Goal: Information Seeking & Learning: Learn about a topic

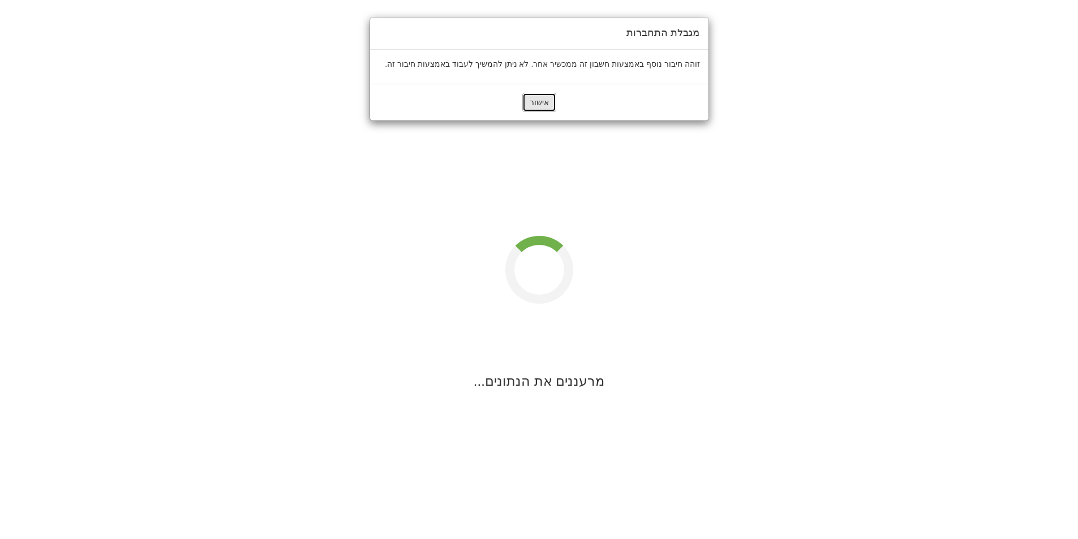
click at [545, 98] on button "אישור" at bounding box center [539, 102] width 34 height 19
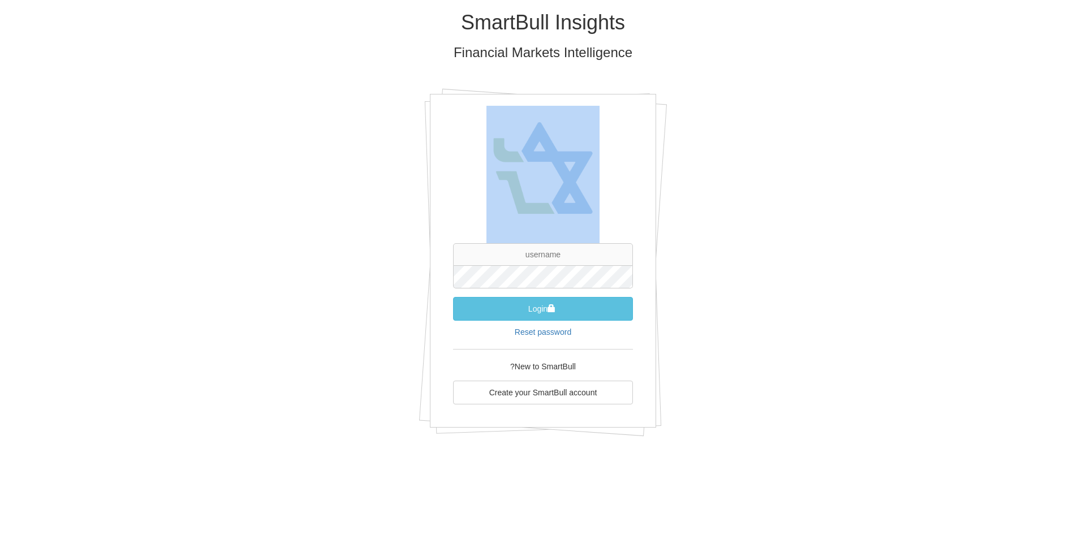
click at [545, 98] on div "Login Reset password New to SmartBull? Create your SmartBull account" at bounding box center [543, 261] width 226 height 334
type input "[EMAIL_ADDRESS][DOMAIN_NAME]"
click at [553, 315] on button "Login" at bounding box center [543, 309] width 180 height 24
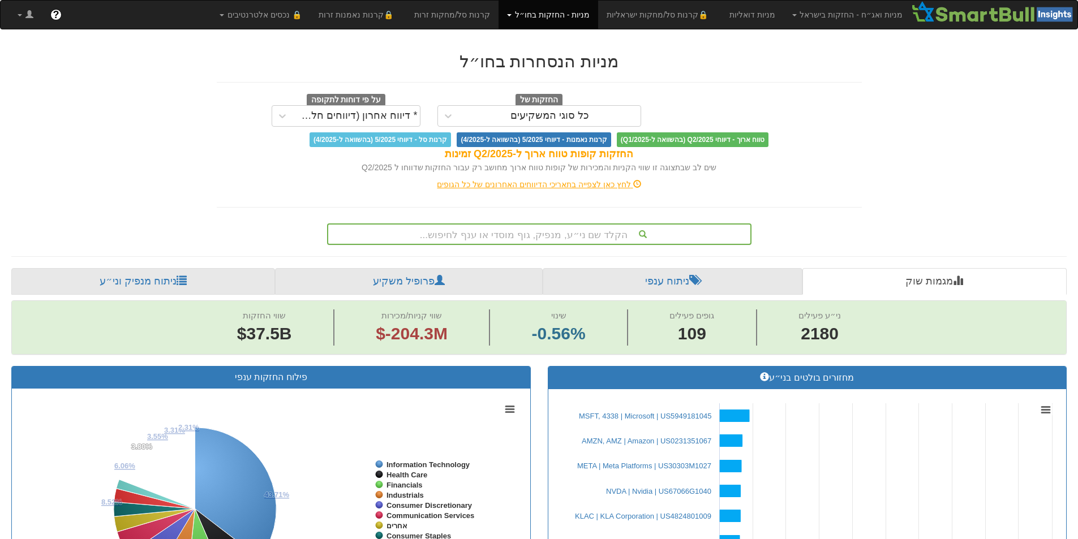
click at [538, 230] on div "הקלד שם ני״ע, מנפיק, גוף מוסדי או ענף לחיפוש..." at bounding box center [539, 234] width 422 height 19
click at [537, 237] on div "הקלד שם ני״ע, מנפיק, גוף מוסדי או ענף לחיפוש..." at bounding box center [539, 234] width 422 height 19
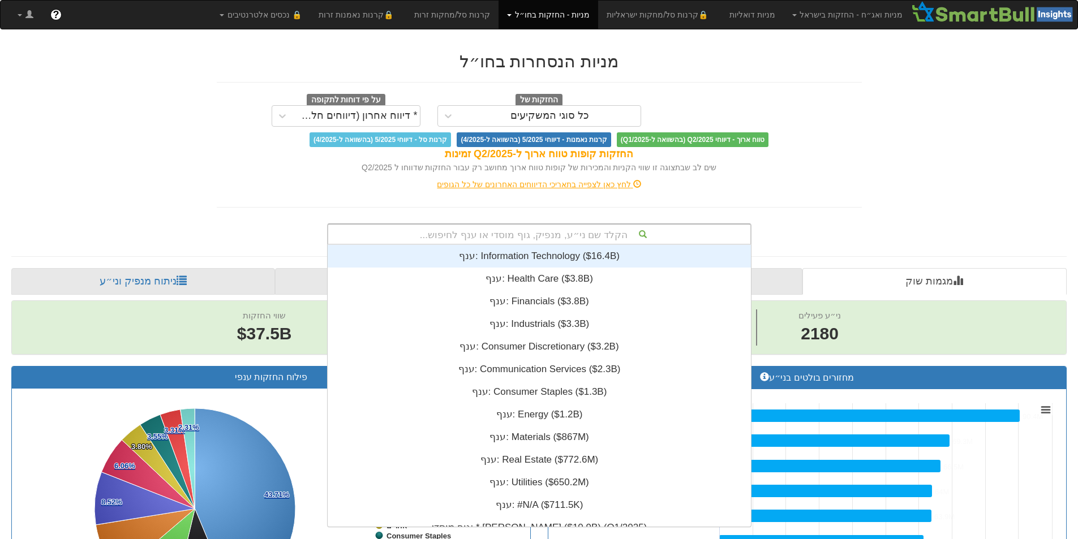
scroll to position [0, 6772]
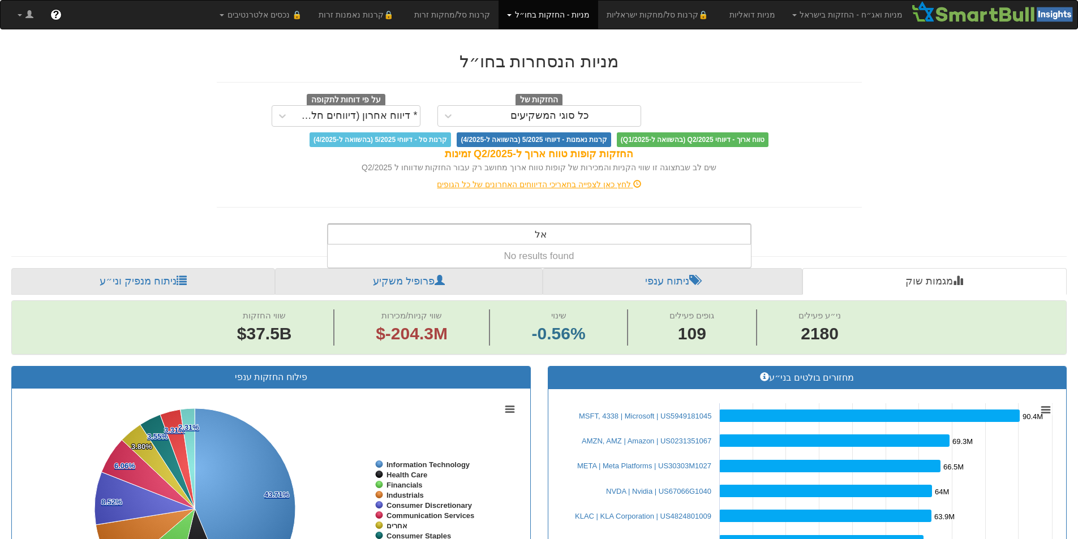
type input "א"
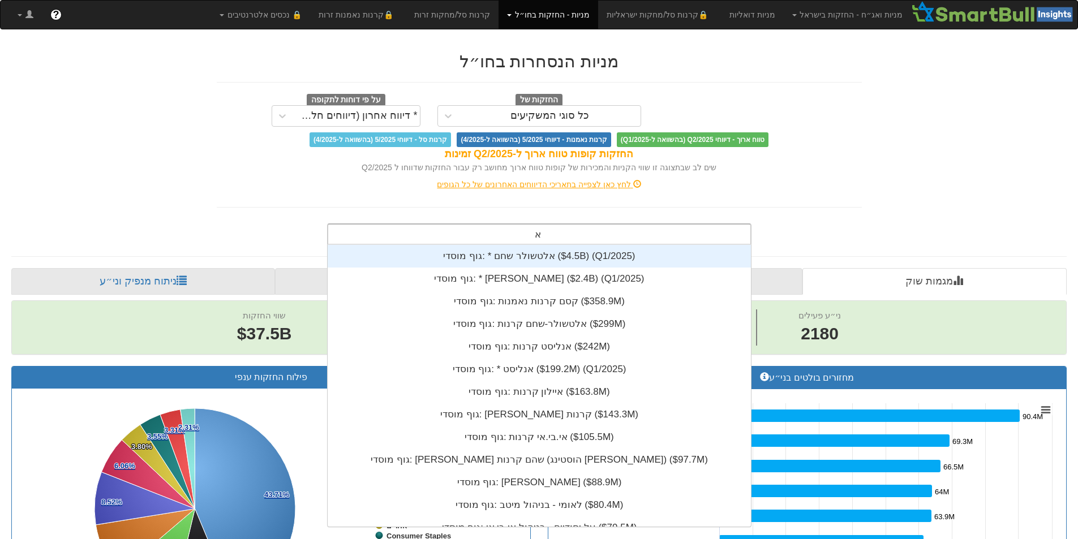
scroll to position [282, 0]
click at [547, 253] on div "גוף מוסדי: * ‎אלטשולר שחם ‎($4.5B)‏ (Q1/2025)" at bounding box center [539, 256] width 423 height 23
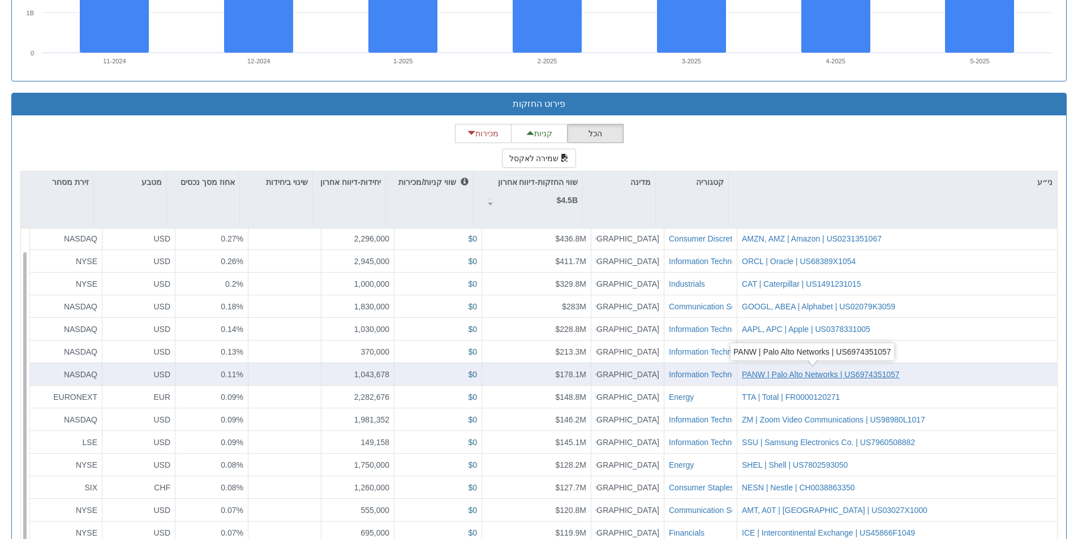
scroll to position [1043, 0]
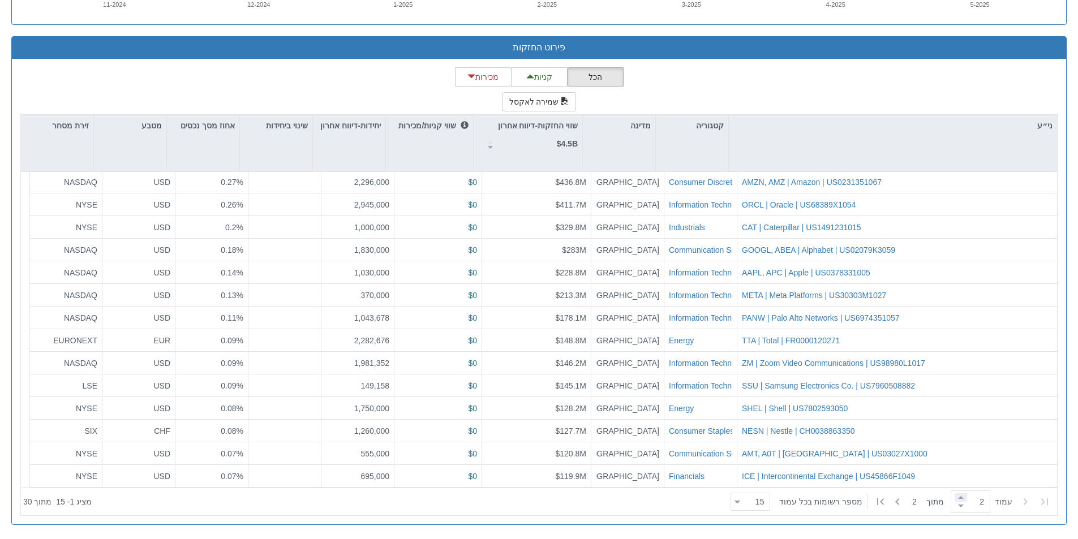
click at [954, 500] on span at bounding box center [960, 497] width 12 height 8
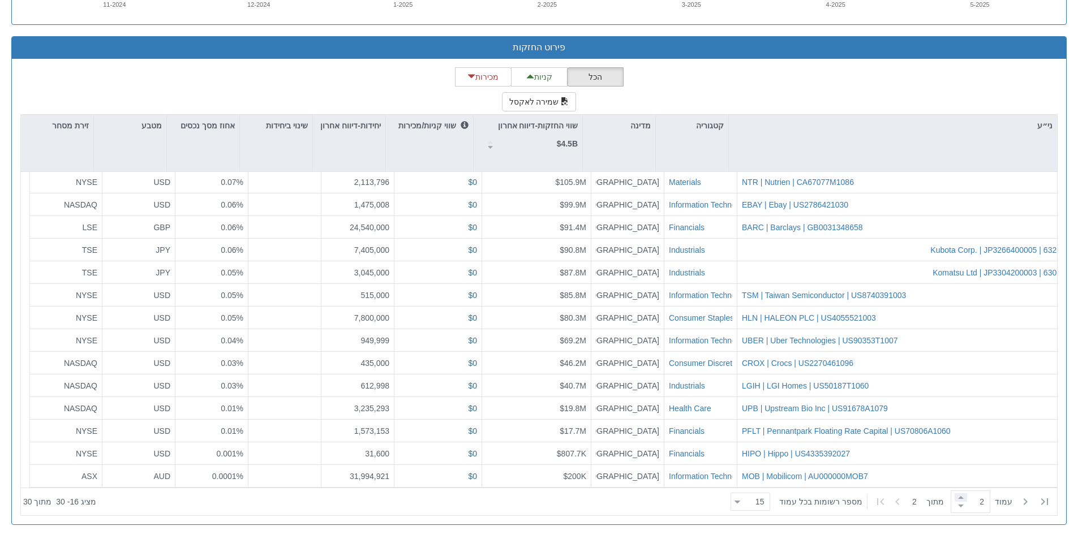
click at [960, 497] on span at bounding box center [960, 497] width 12 height 8
click at [954, 509] on span at bounding box center [960, 506] width 12 height 8
type input "1"
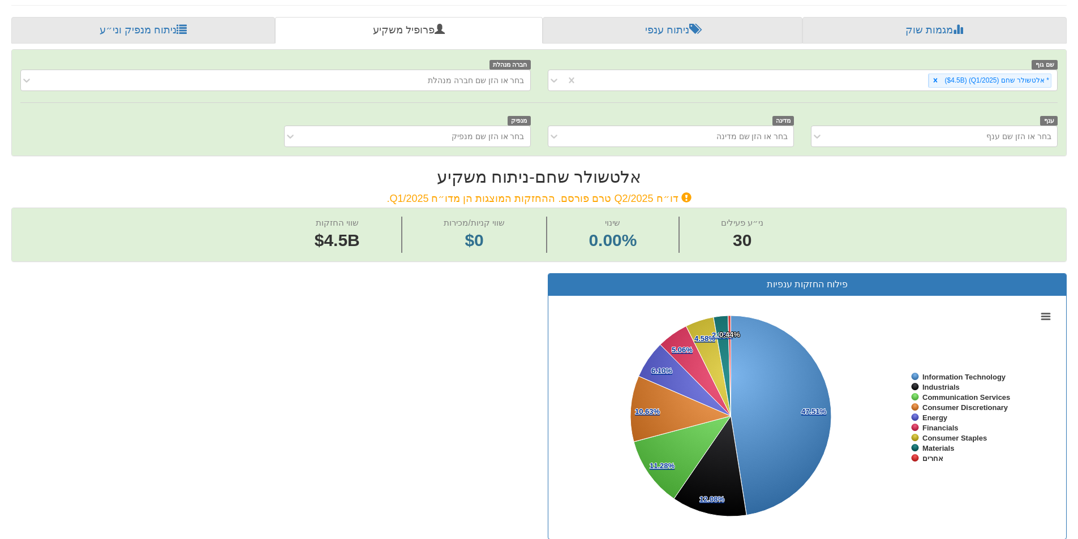
scroll to position [81, 0]
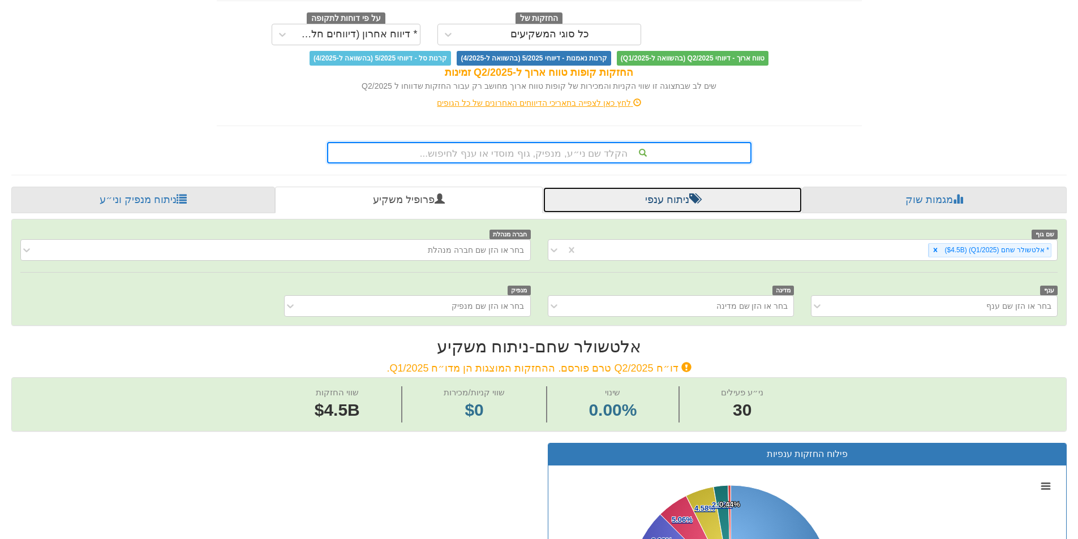
click at [698, 200] on link "ניתוח ענפי" at bounding box center [673, 200] width 260 height 27
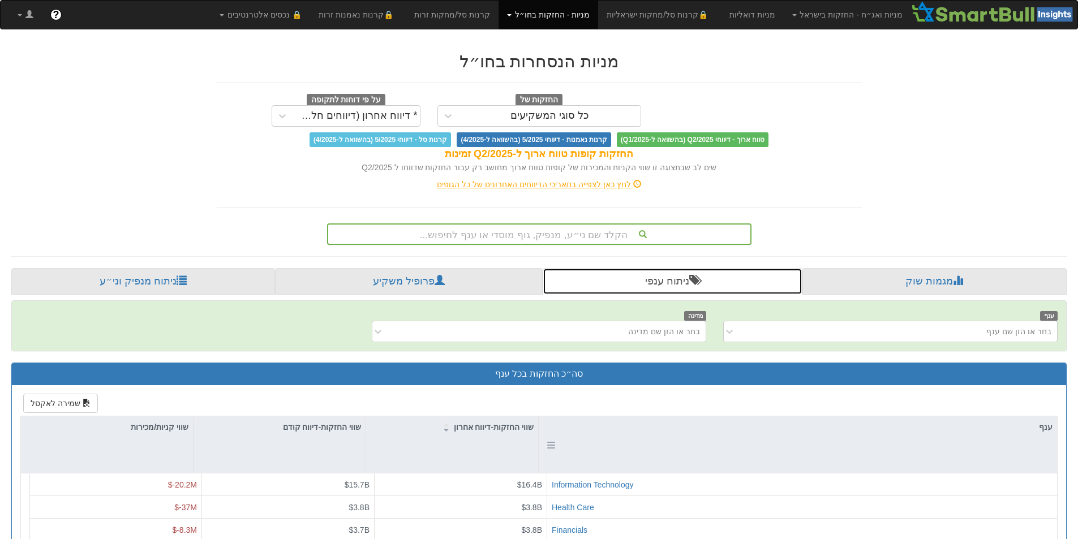
scroll to position [239, 0]
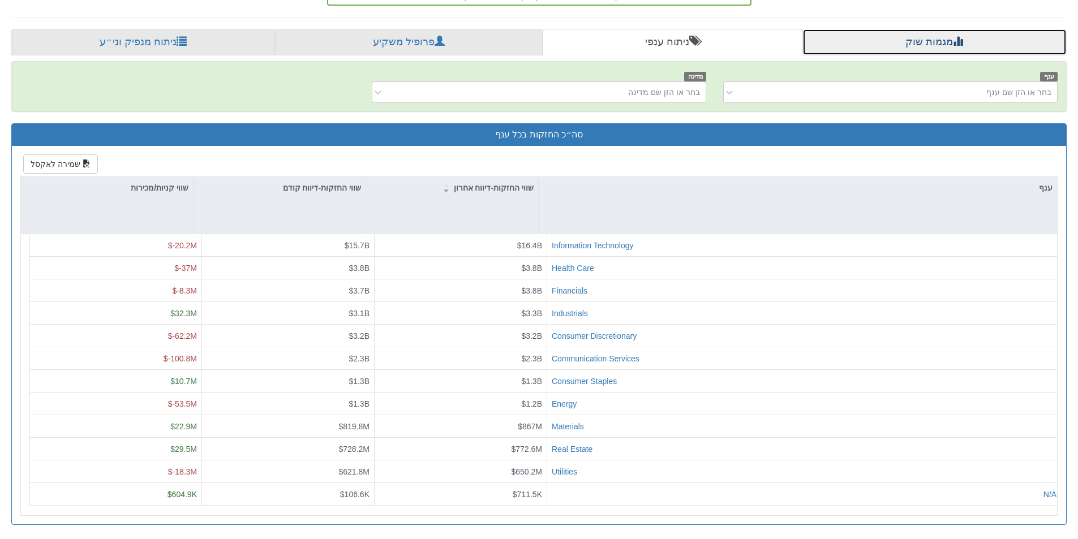
click at [918, 37] on link "מגמות שוק" at bounding box center [934, 42] width 264 height 27
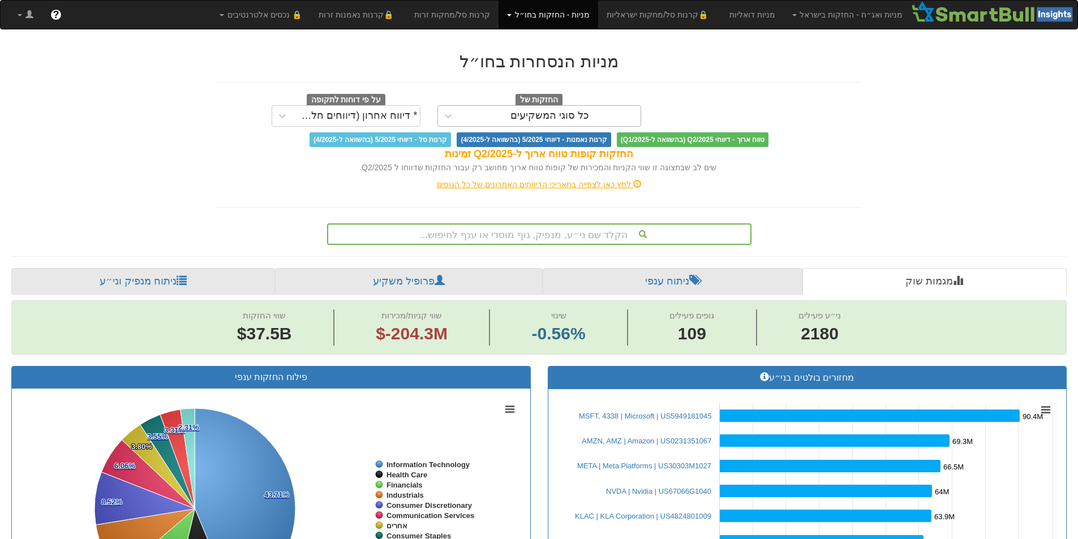
click at [547, 115] on div "כל סוגי המשקיעים" at bounding box center [549, 115] width 79 height 11
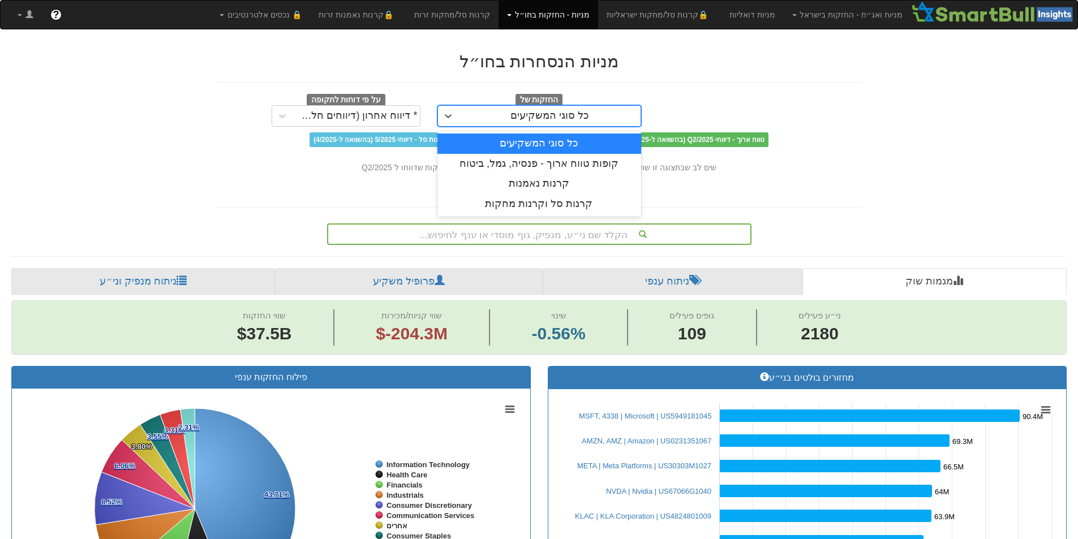
click at [547, 115] on div "כל סוגי המשקיעים" at bounding box center [549, 115] width 79 height 11
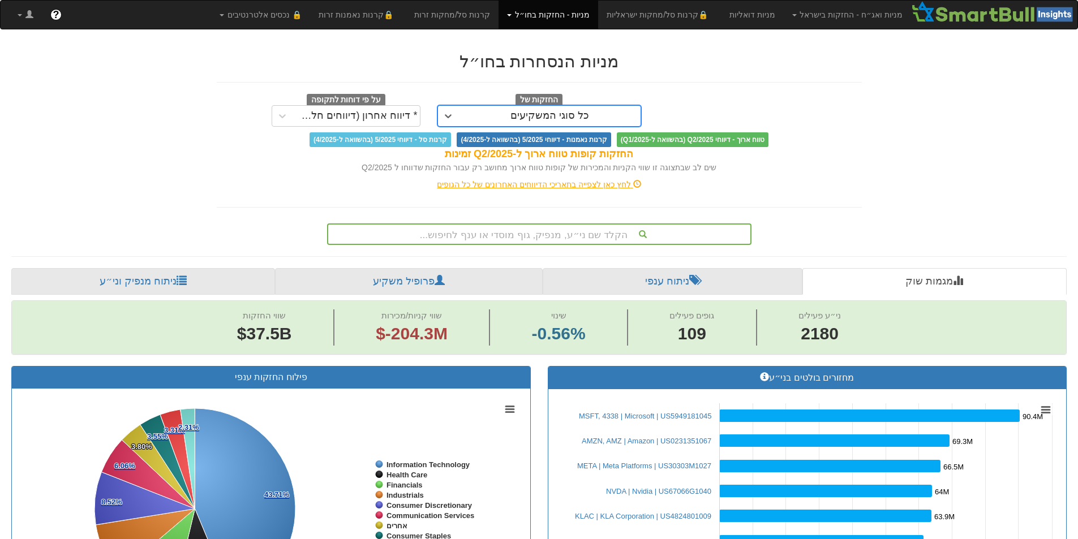
click at [519, 239] on div "הקלד שם ני״ע, מנפיק, גוף מוסדי או ענף לחיפוש..." at bounding box center [539, 234] width 422 height 19
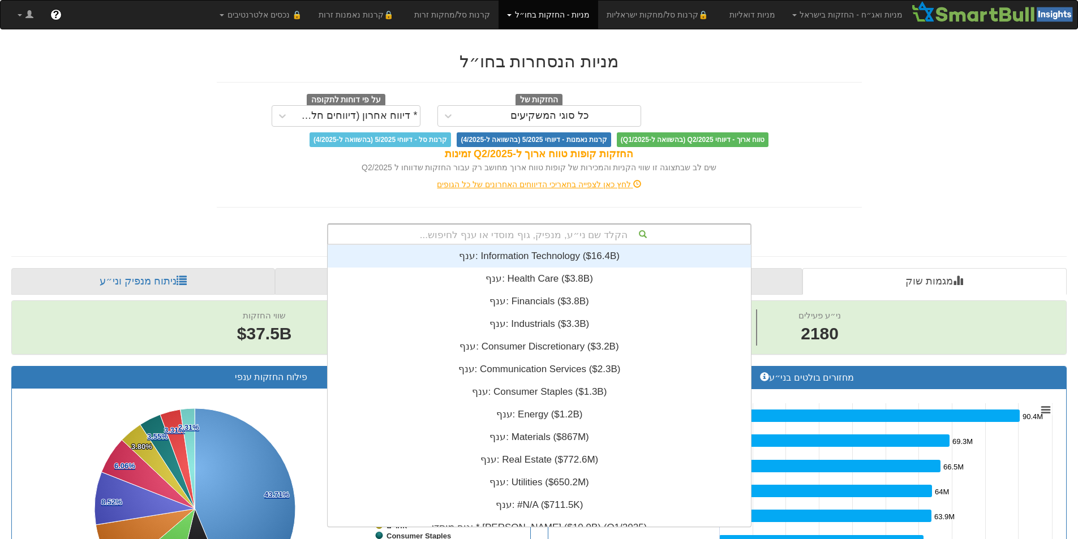
scroll to position [282, 0]
type input "ר"
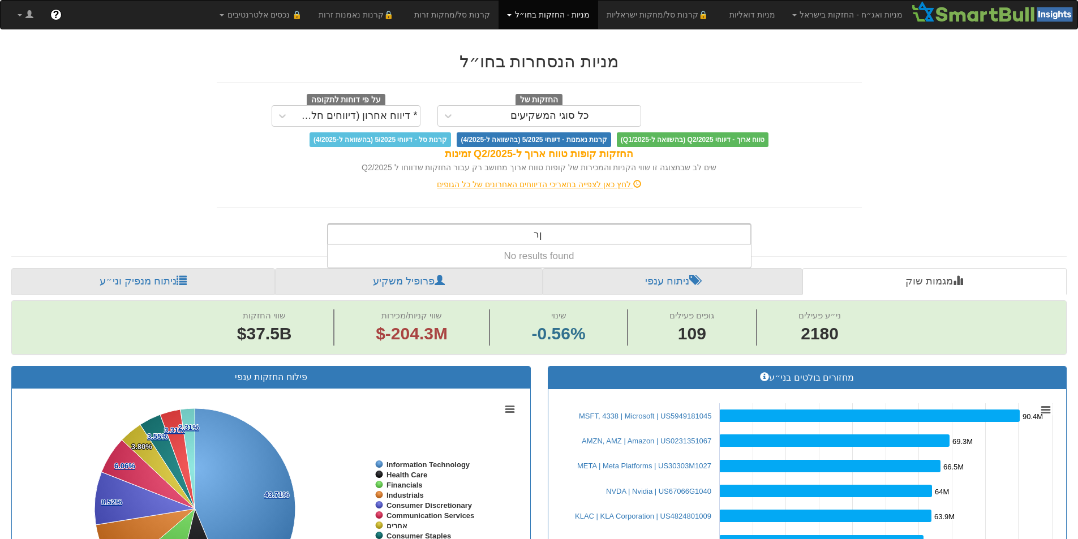
type input "ן"
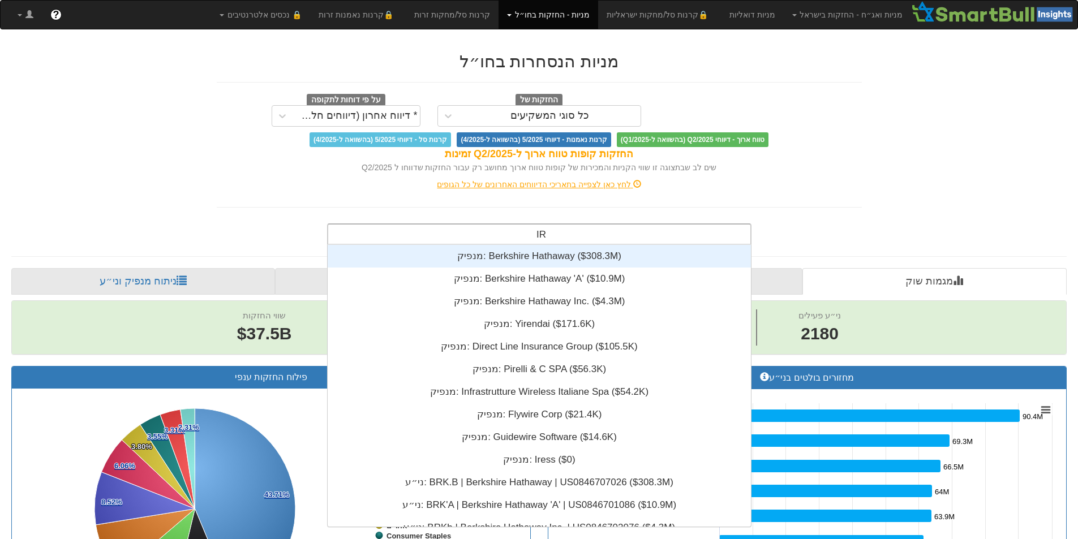
type input "I"
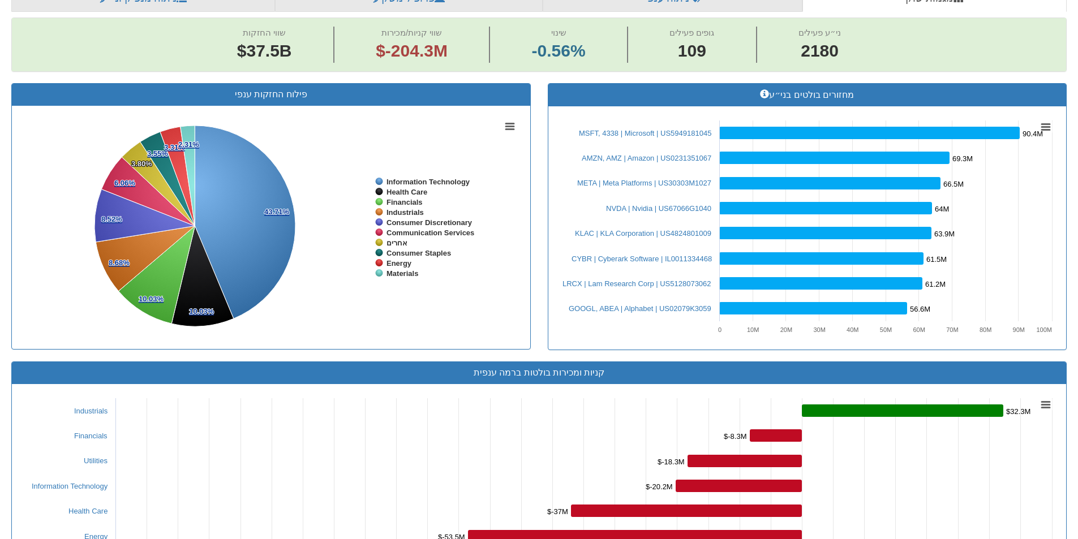
scroll to position [170, 0]
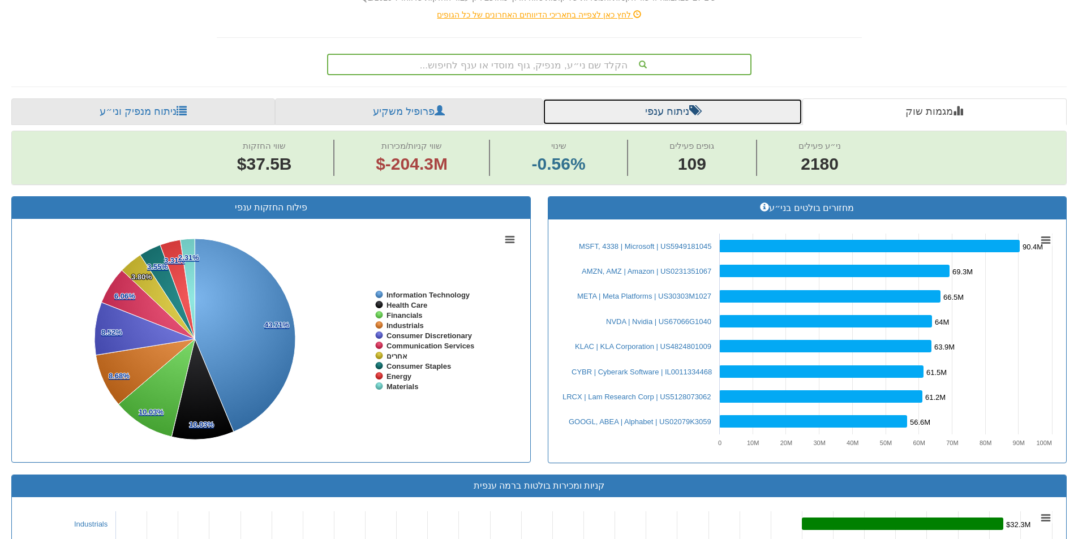
click at [682, 109] on link "ניתוח ענפי" at bounding box center [673, 111] width 260 height 27
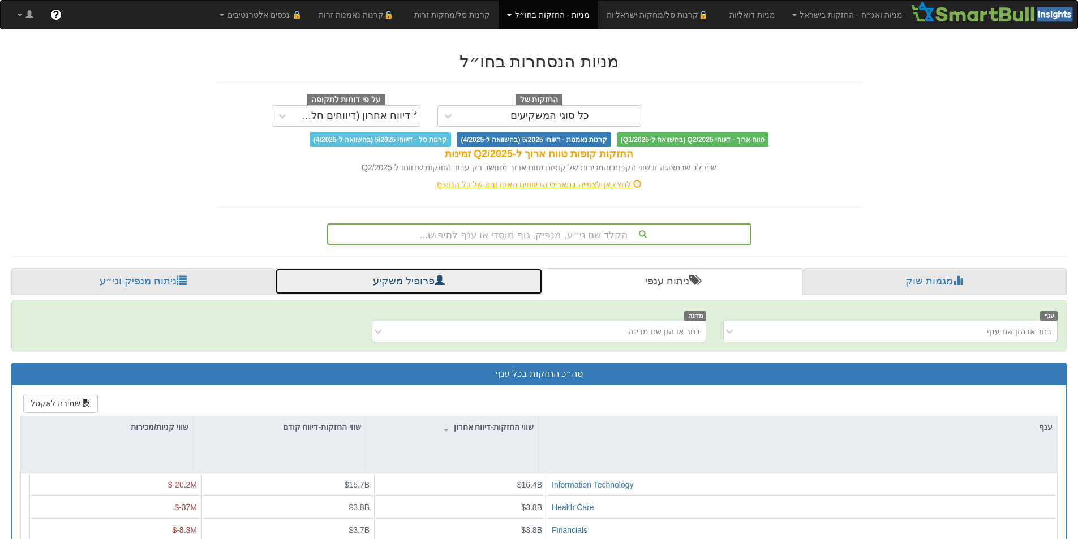
click at [451, 293] on link "פרופיל משקיע" at bounding box center [408, 281] width 267 height 27
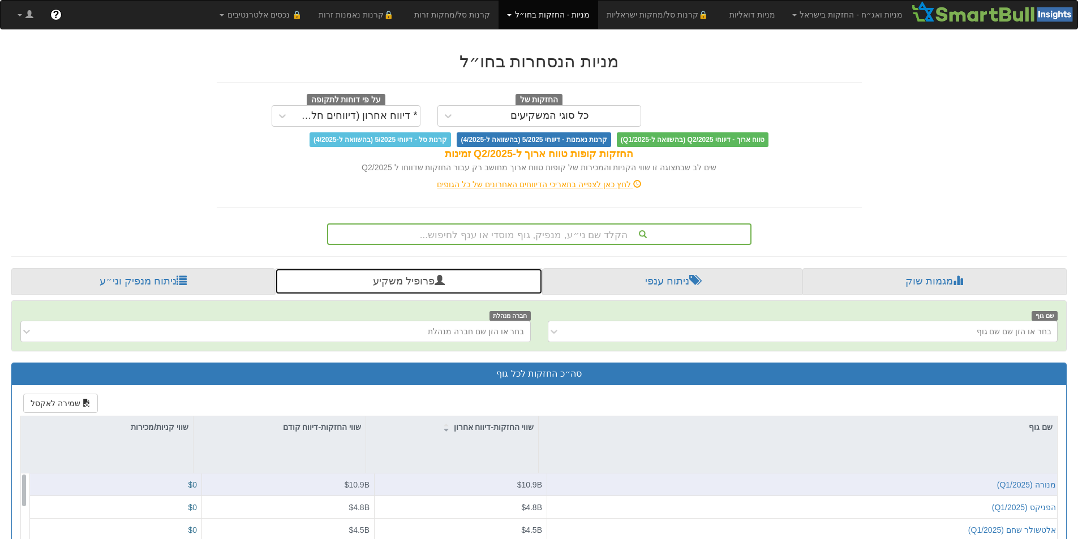
scroll to position [239, 0]
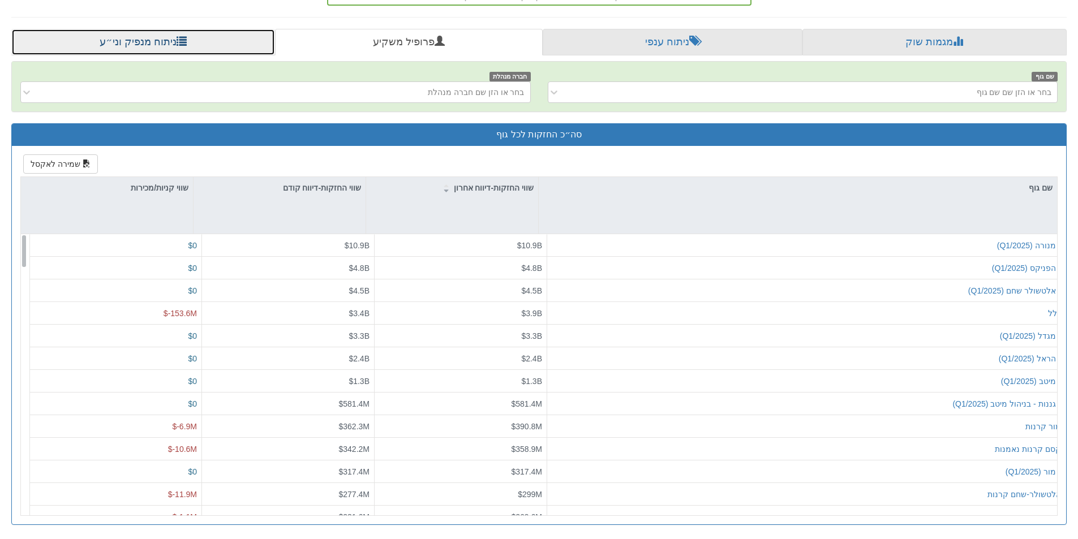
click at [204, 40] on link "ניתוח מנפיק וני״ע" at bounding box center [143, 42] width 264 height 27
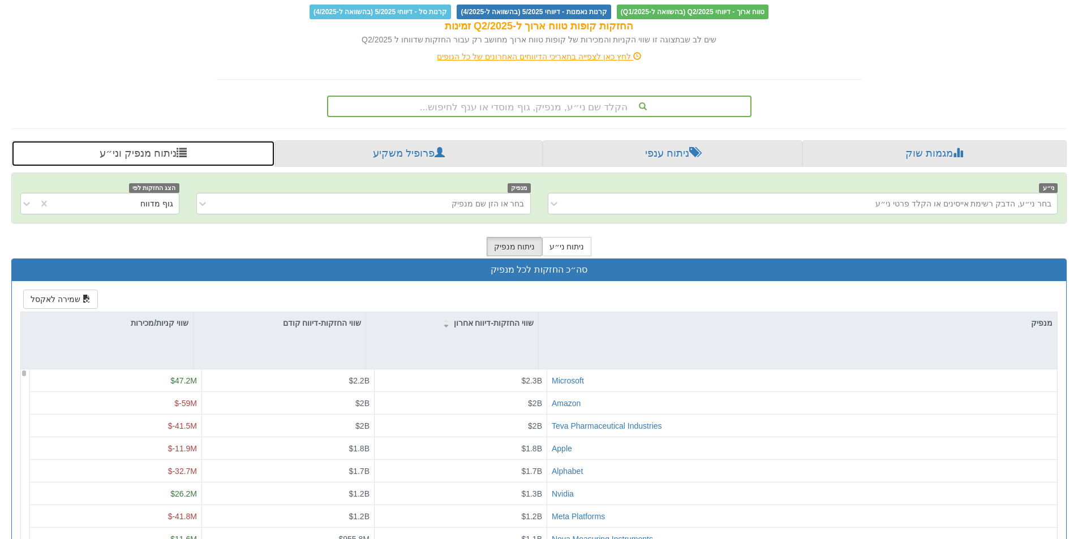
scroll to position [184, 0]
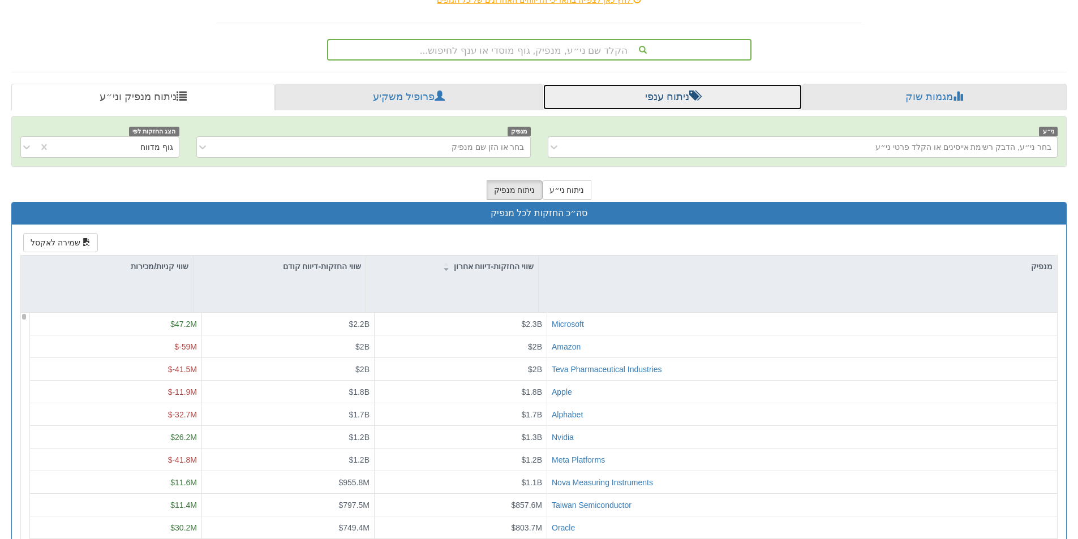
click at [668, 98] on link "ניתוח ענפי" at bounding box center [673, 97] width 260 height 27
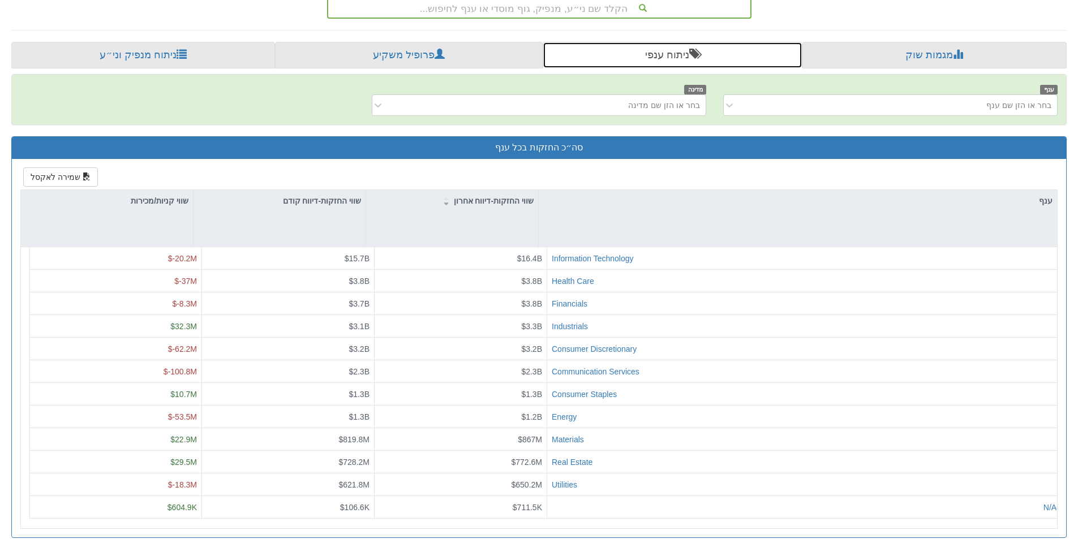
scroll to position [239, 0]
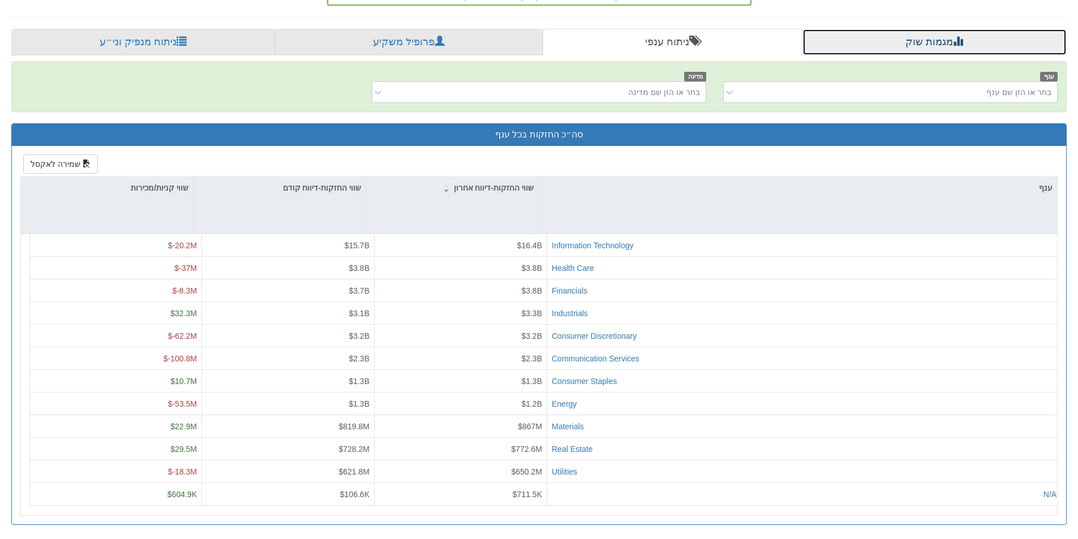
click at [888, 45] on link "מגמות שוק" at bounding box center [934, 42] width 264 height 27
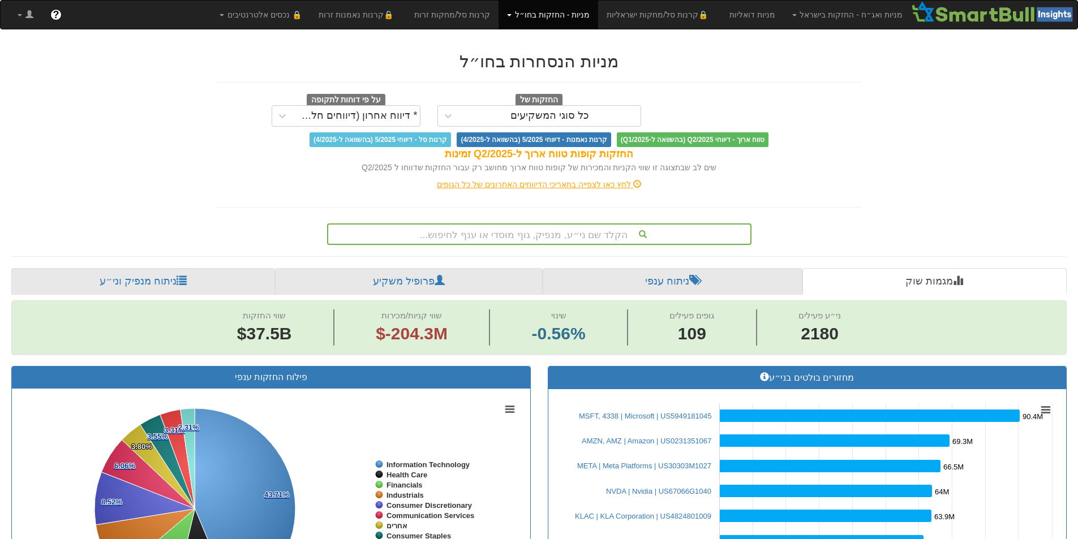
click at [592, 239] on div "הקלד שם ני״ע, מנפיק, גוף מוסדי או ענף לחיפוש..." at bounding box center [539, 234] width 422 height 19
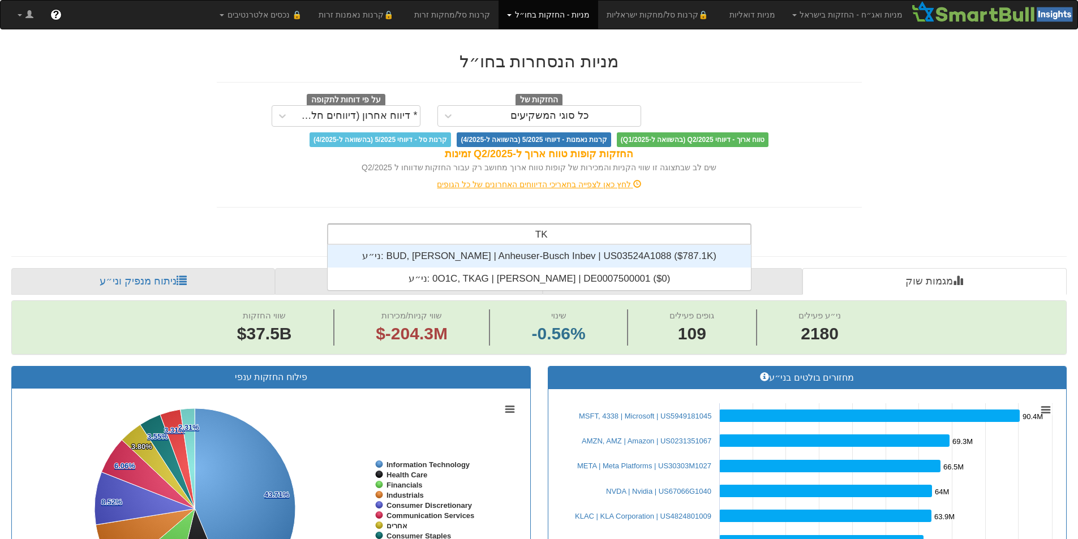
scroll to position [282, 0]
type input "T"
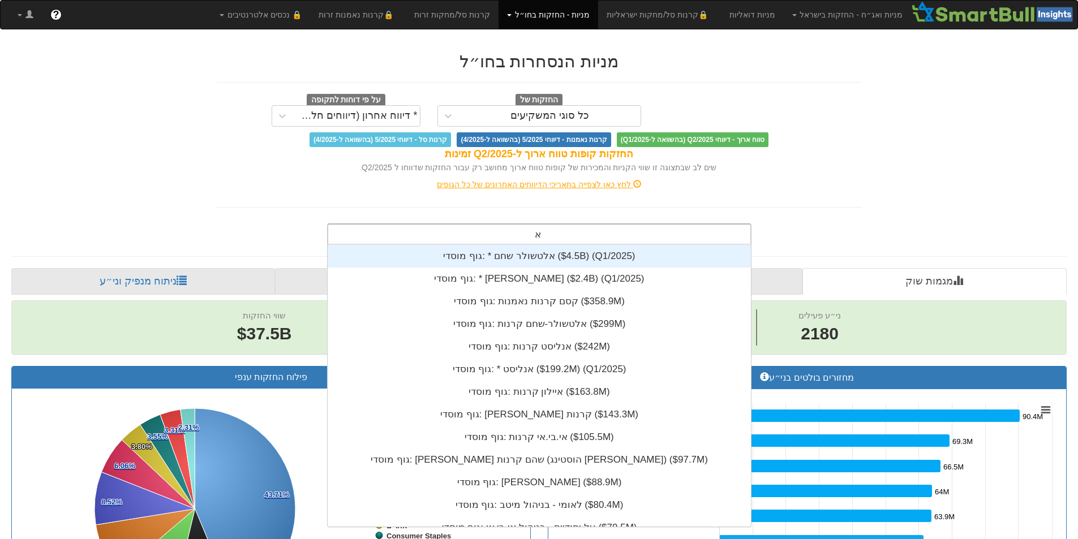
type input "אל"
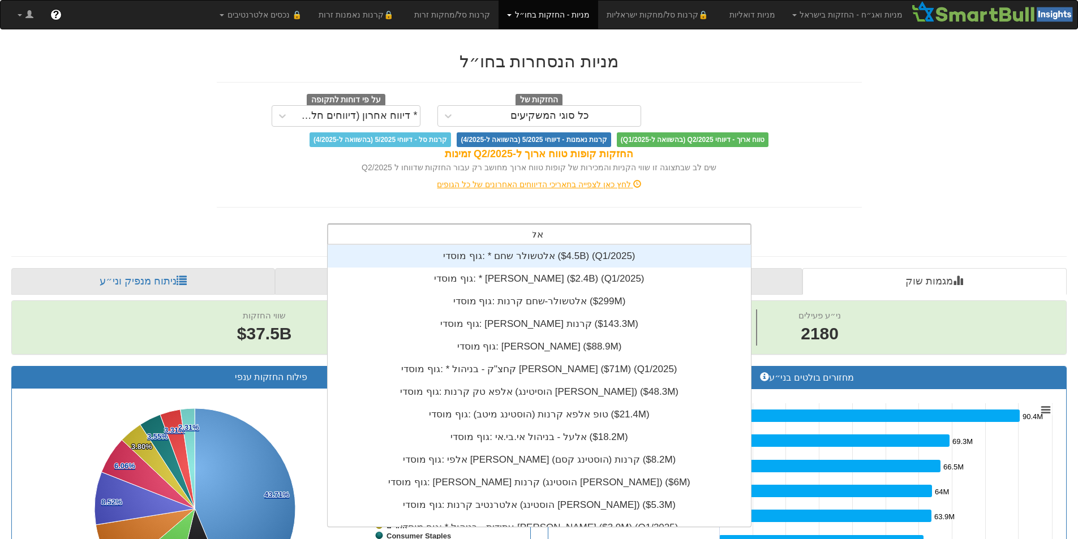
click at [601, 258] on div "גוף מוסדי: * ‎אלטשולר שחם ‎($4.5B)‏ (Q1/2025)" at bounding box center [539, 256] width 423 height 23
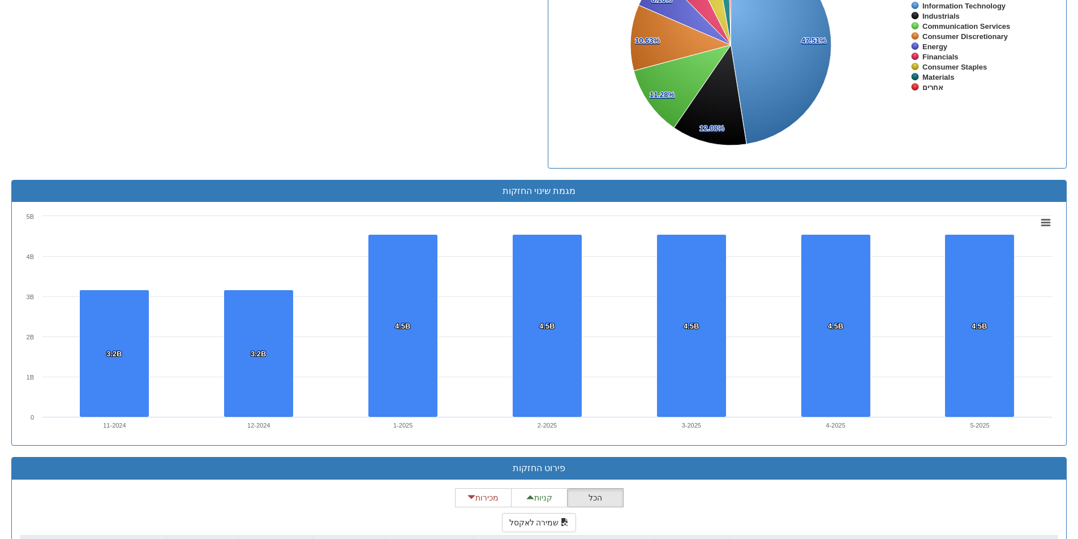
scroll to position [792, 0]
